Goal: Navigation & Orientation: Find specific page/section

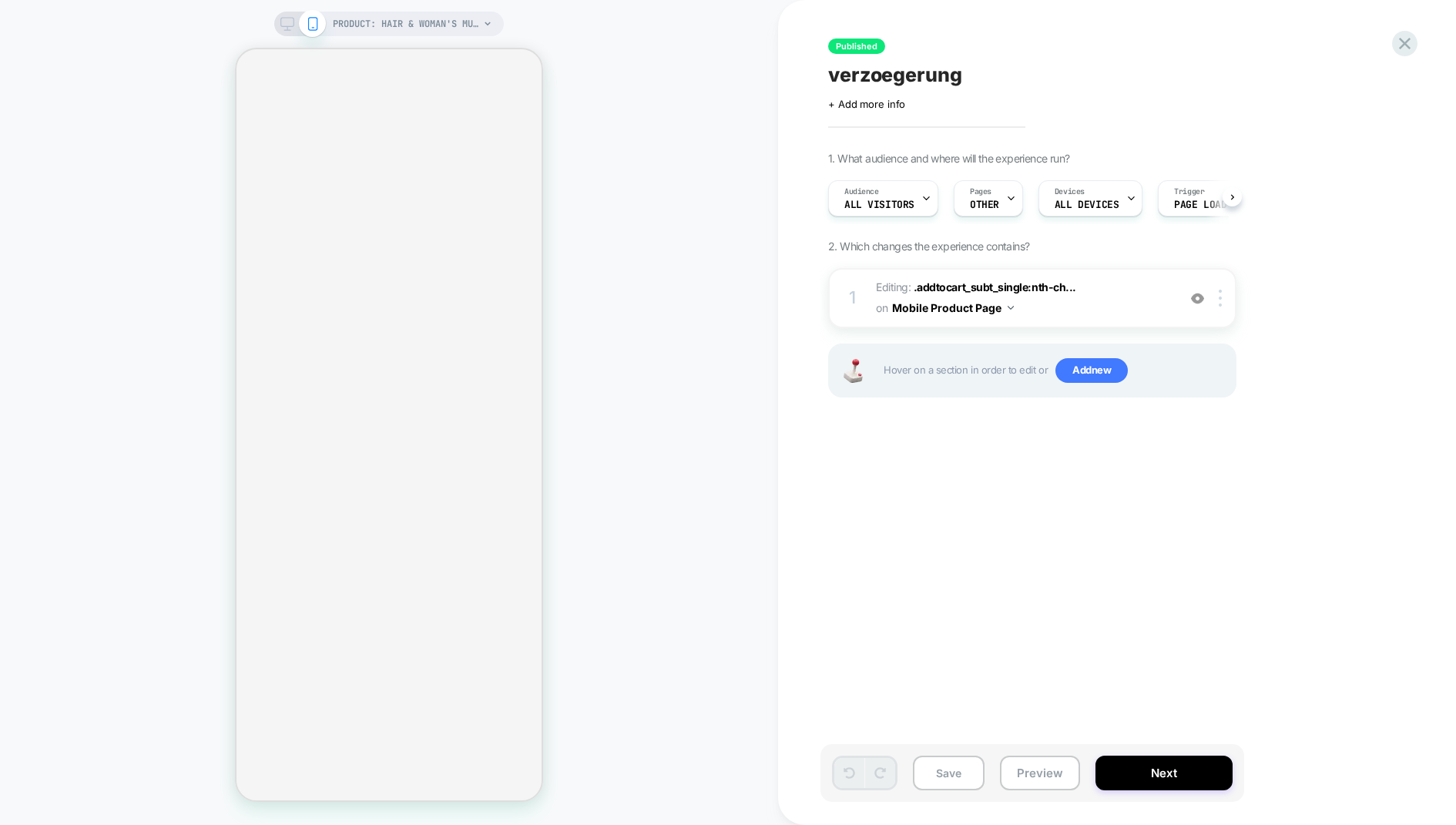
select select "**********"
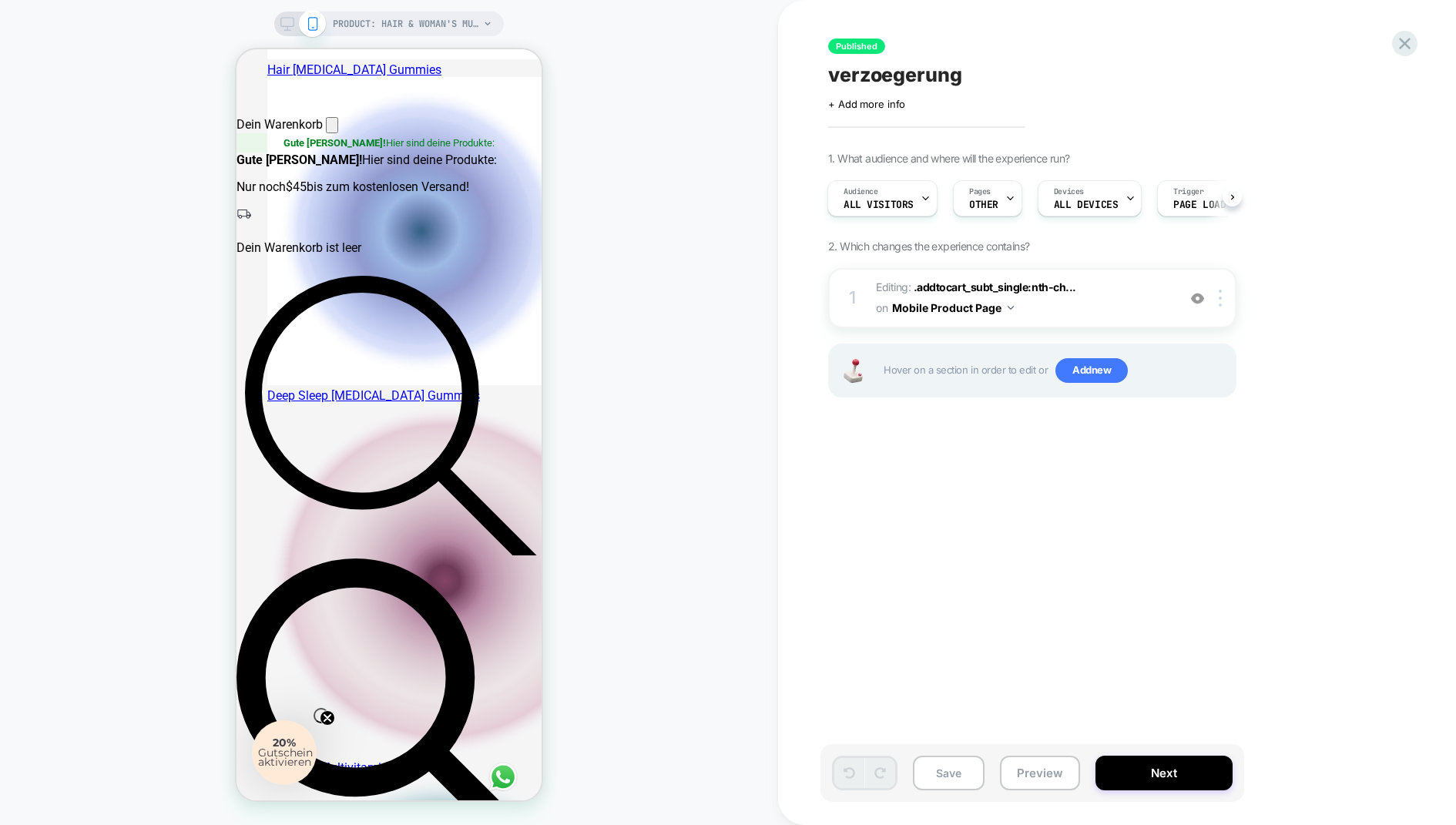
scroll to position [0, 785]
